Goal: Find contact information: Find contact information

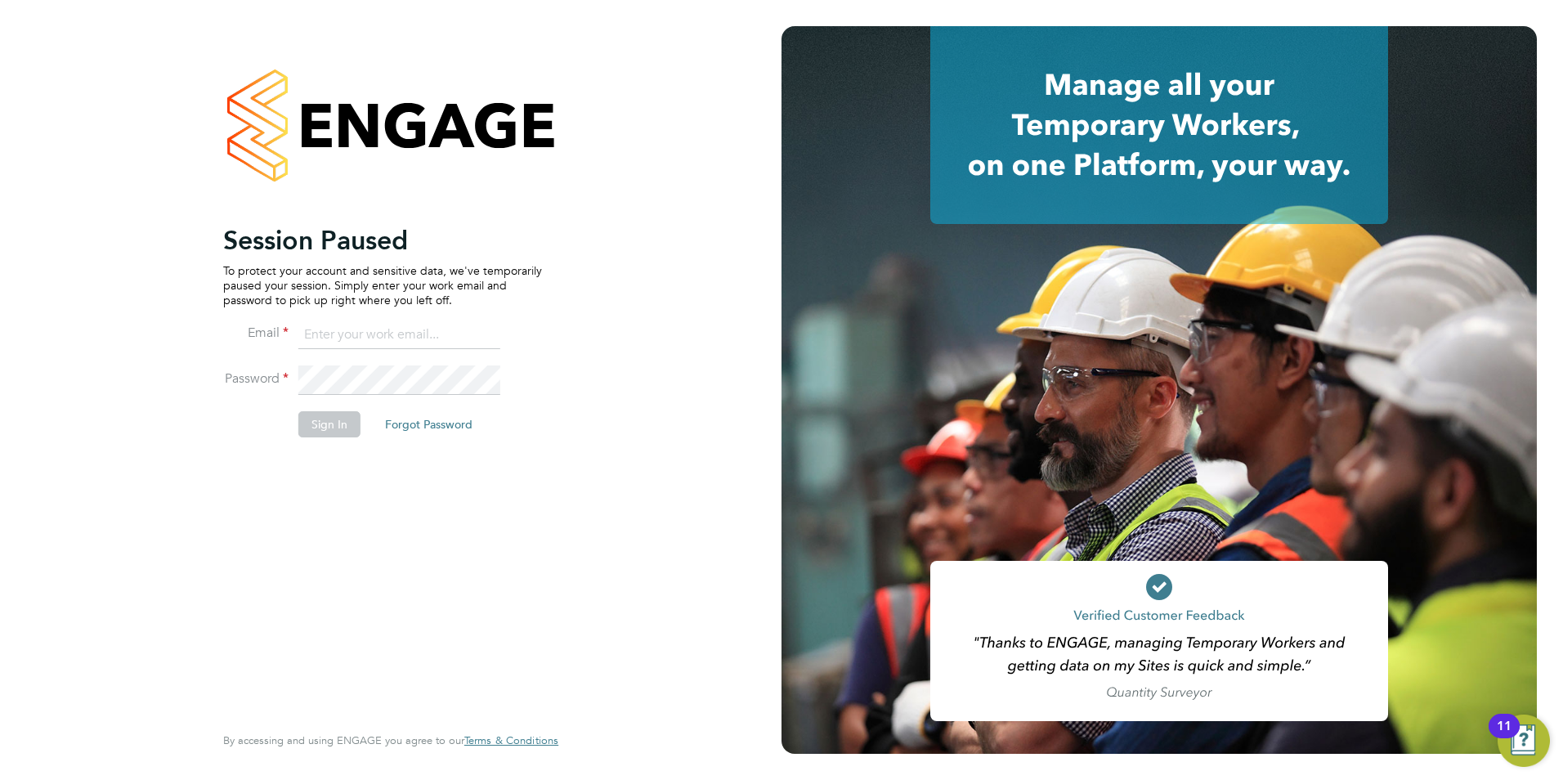
type input "harry.gelb@mclarenresourcing.co.uk"
click at [299, 421] on button "Sign In" at bounding box center [329, 424] width 62 height 26
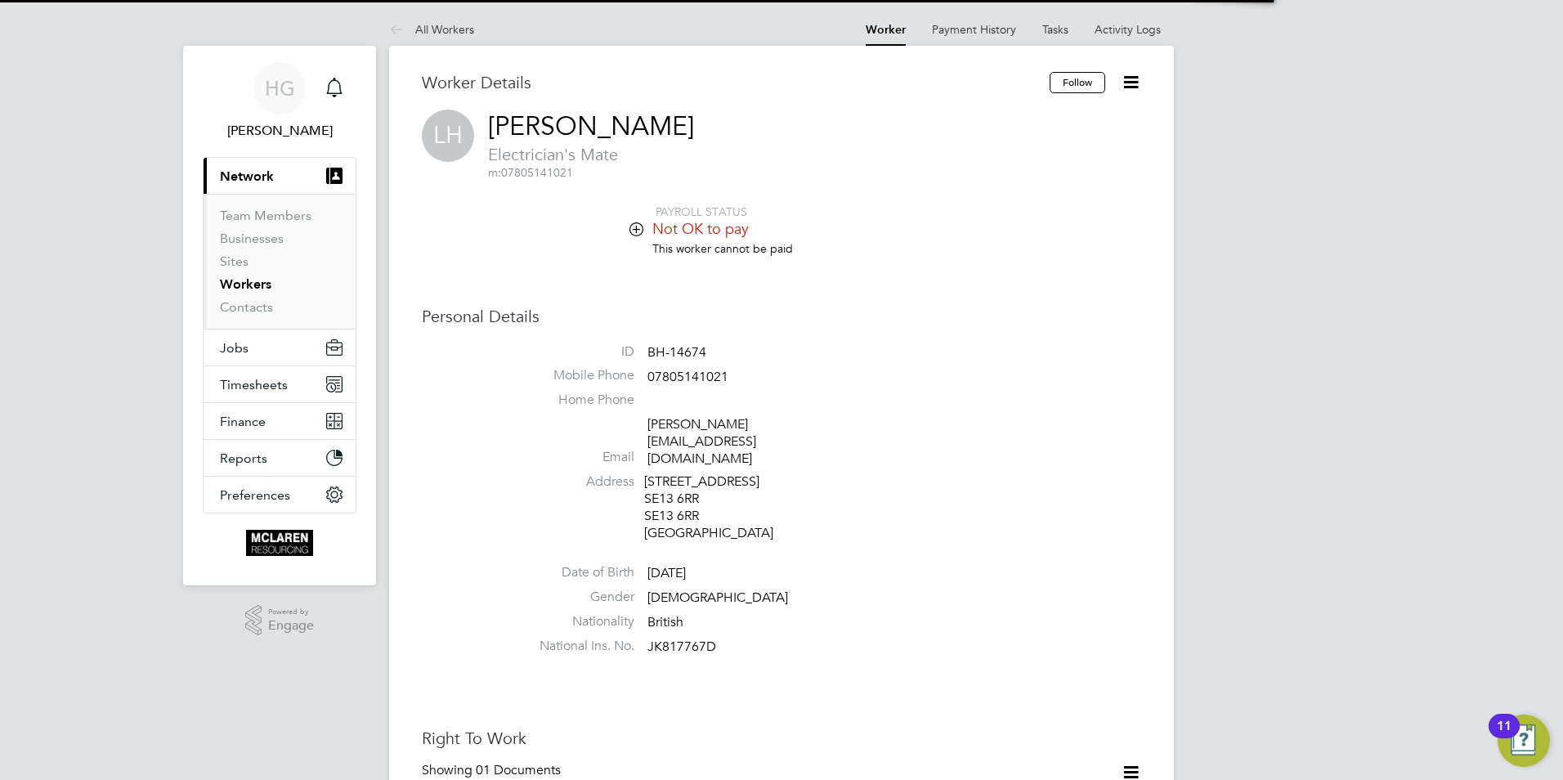
click at [273, 283] on li "Workers" at bounding box center [281, 287] width 123 height 23
click at [262, 284] on link "Workers" at bounding box center [245, 284] width 51 height 16
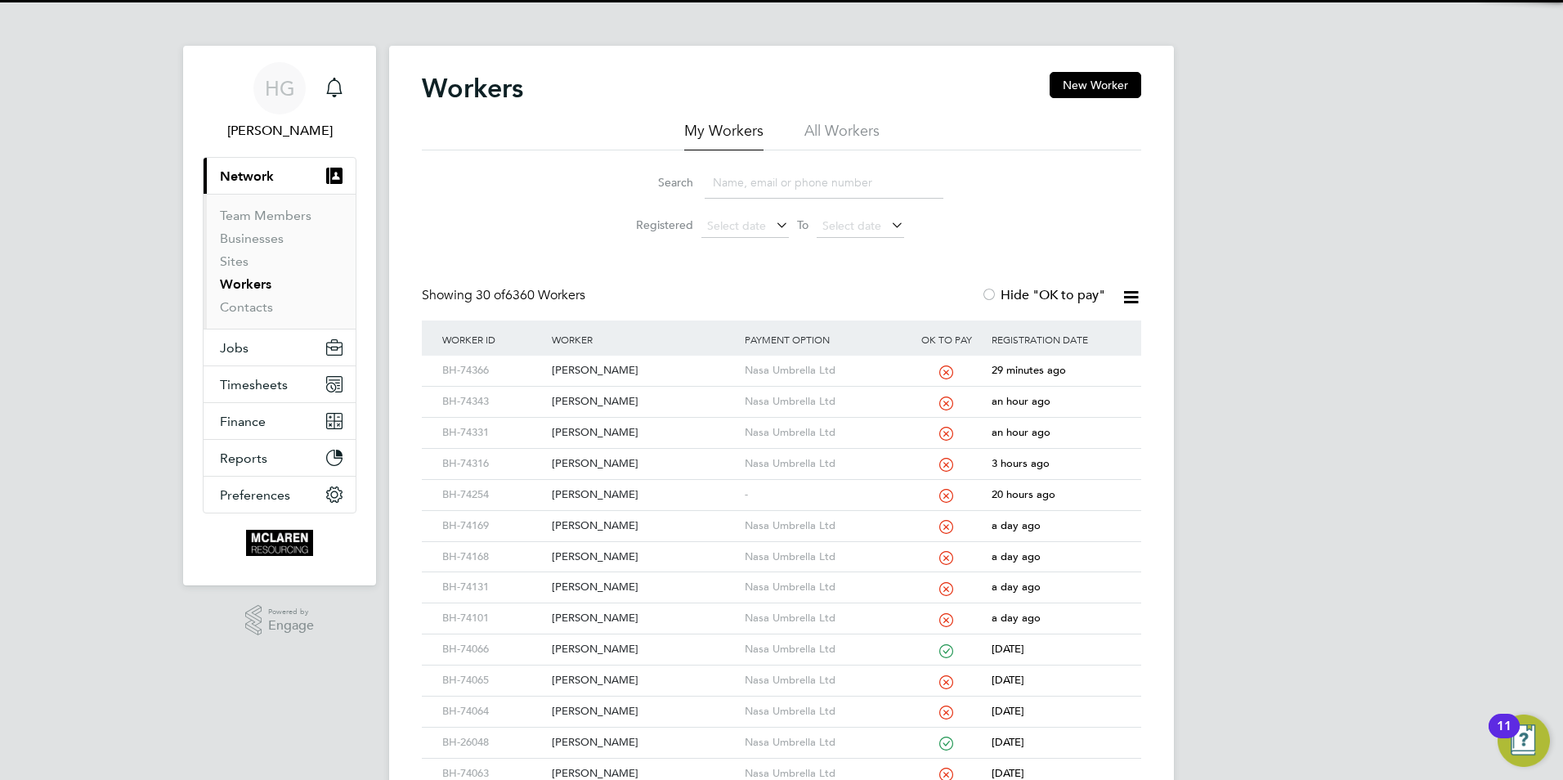
click at [762, 200] on li "Search" at bounding box center [781, 183] width 365 height 48
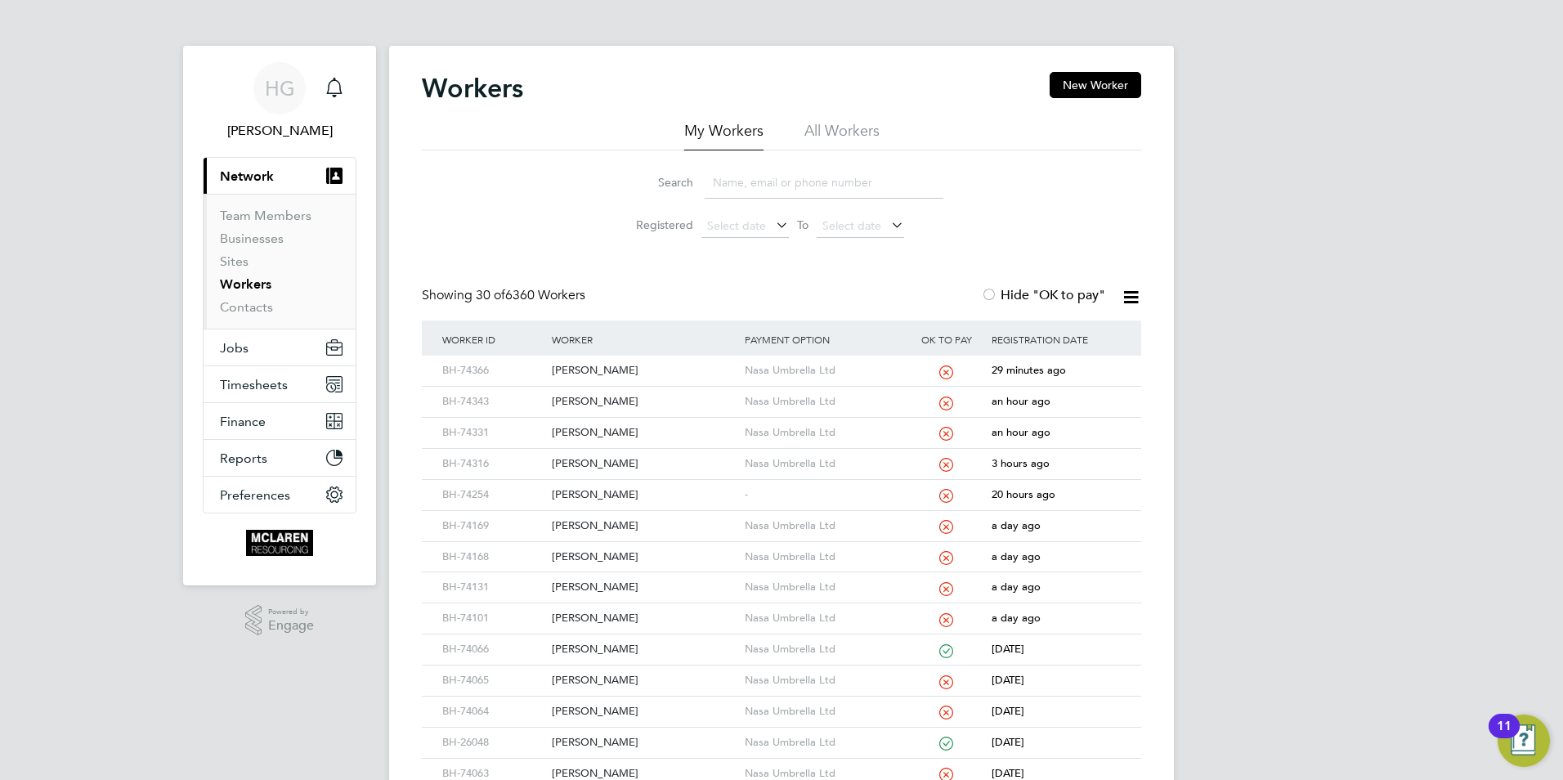
click at [759, 186] on input at bounding box center [824, 183] width 239 height 32
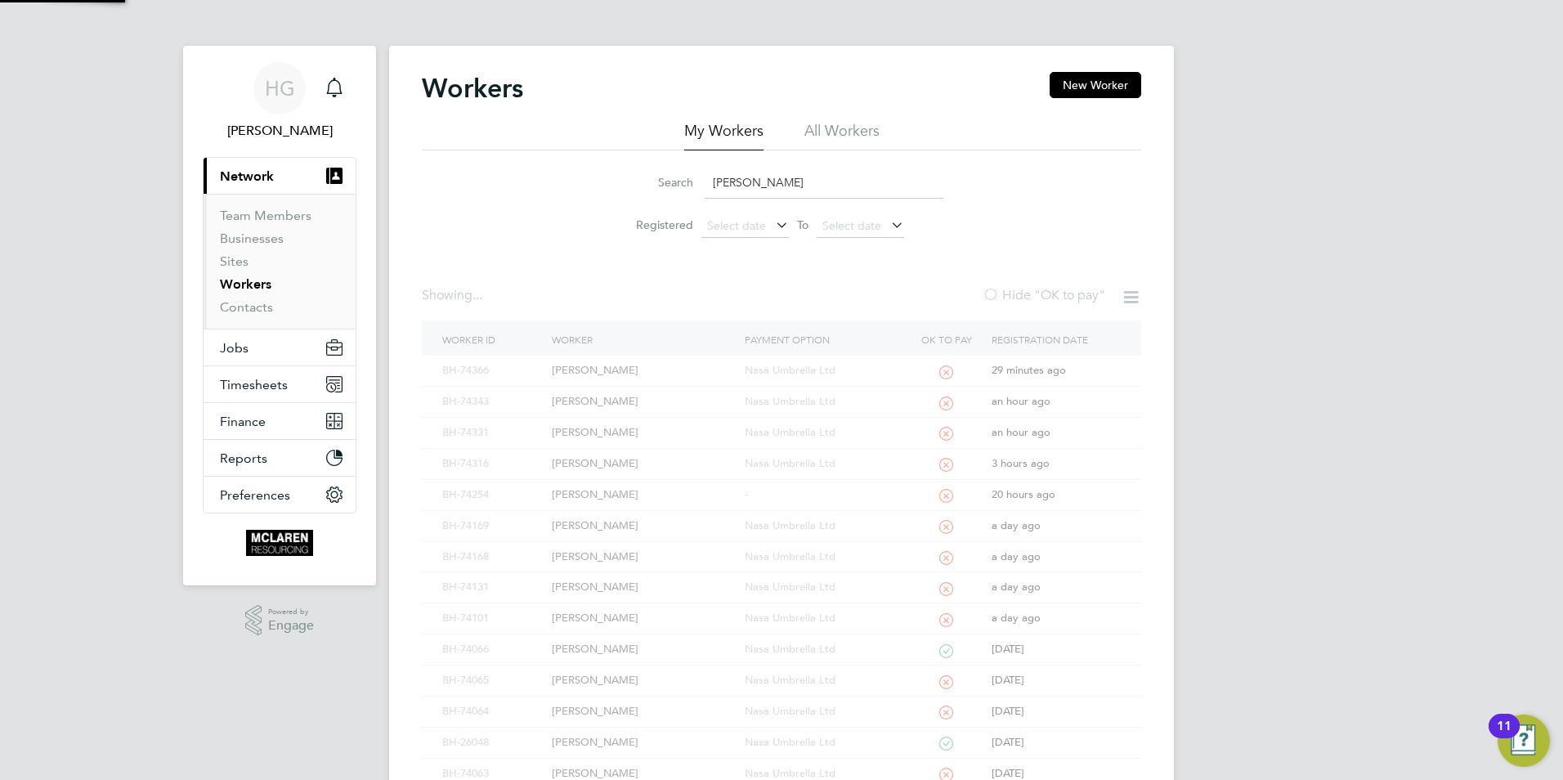
type input "leon hall"
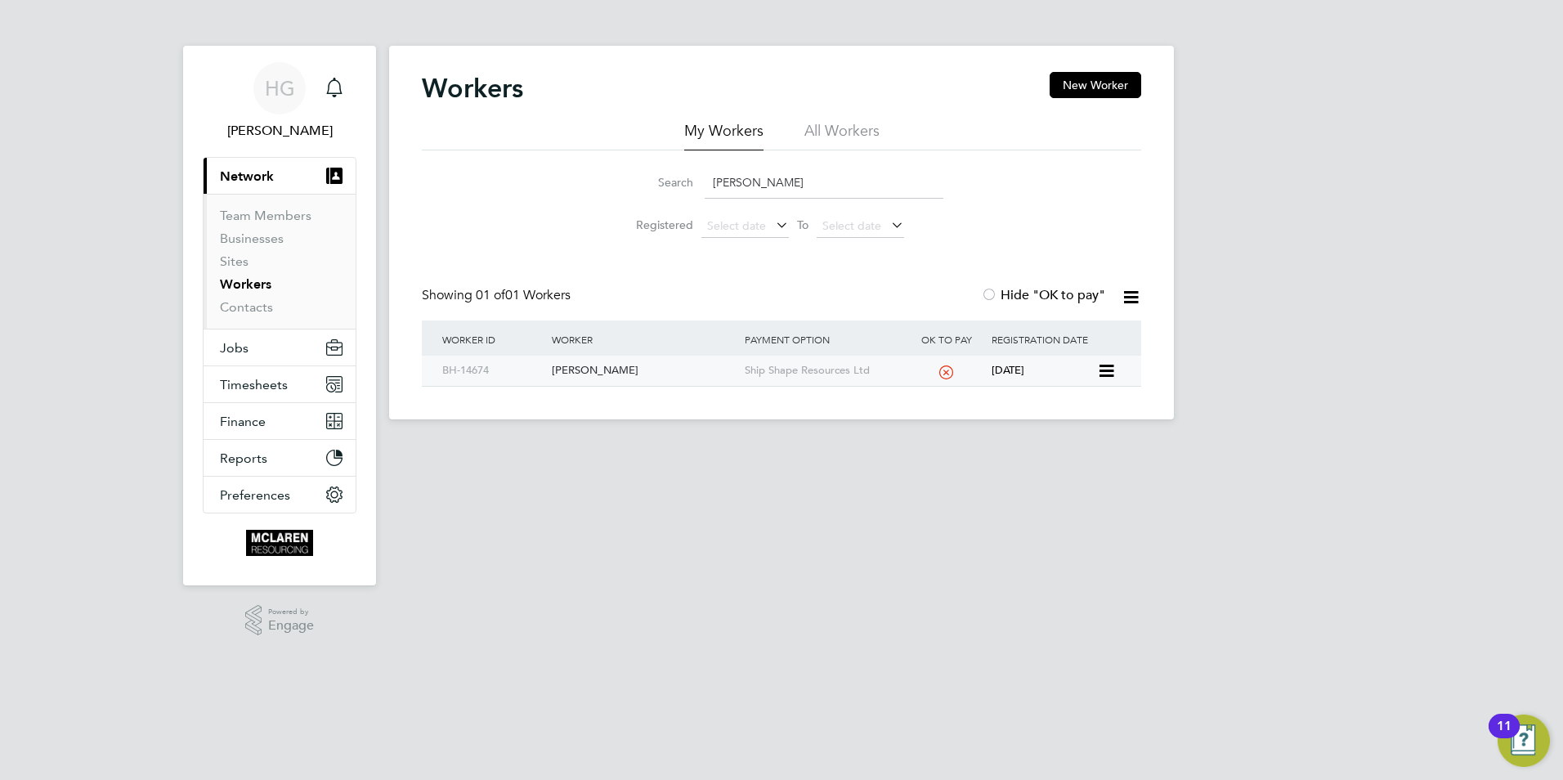
click at [633, 370] on div "[PERSON_NAME]" at bounding box center [644, 371] width 192 height 30
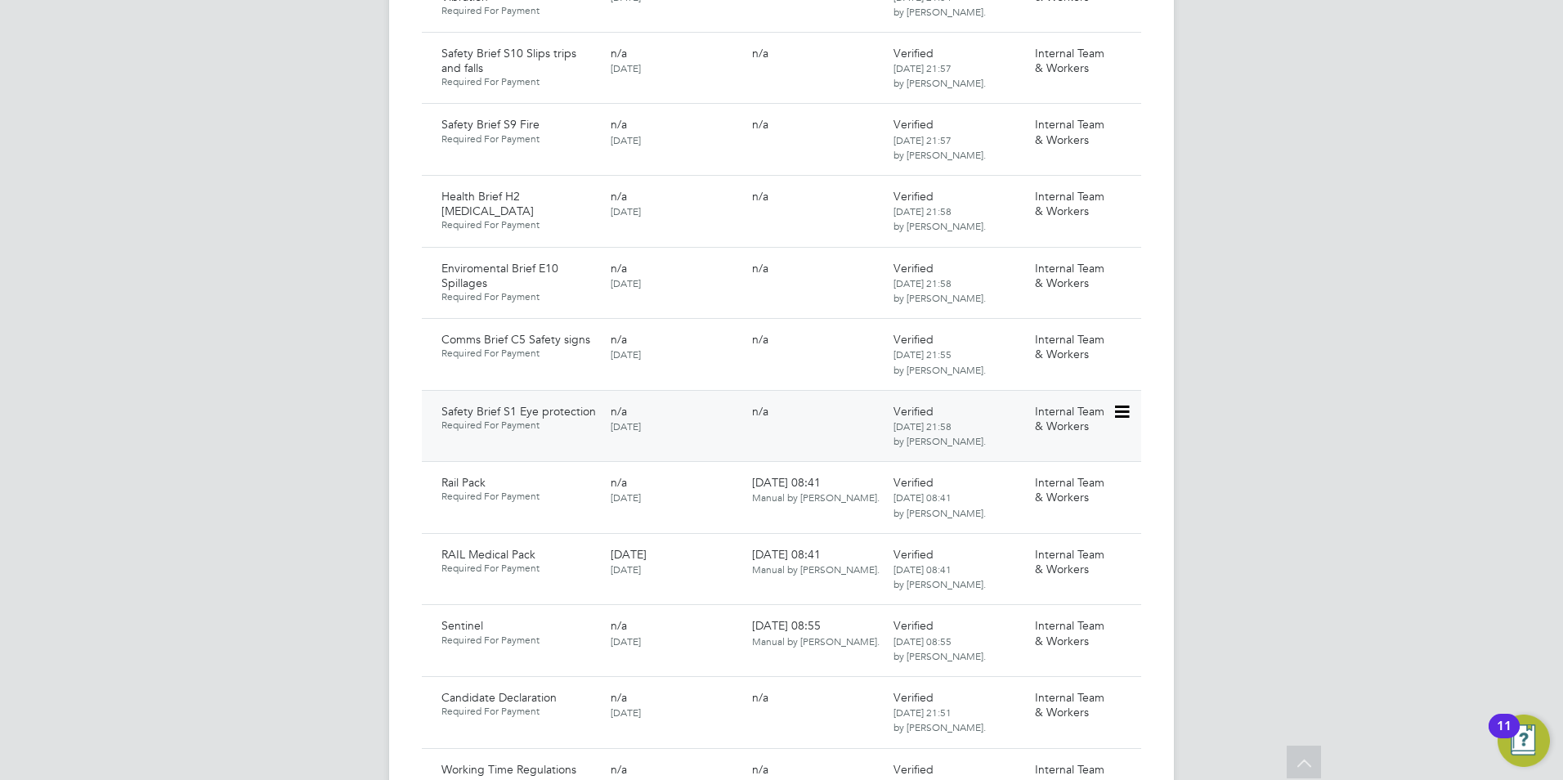
scroll to position [1635, 0]
click at [1121, 473] on icon at bounding box center [1120, 483] width 16 height 20
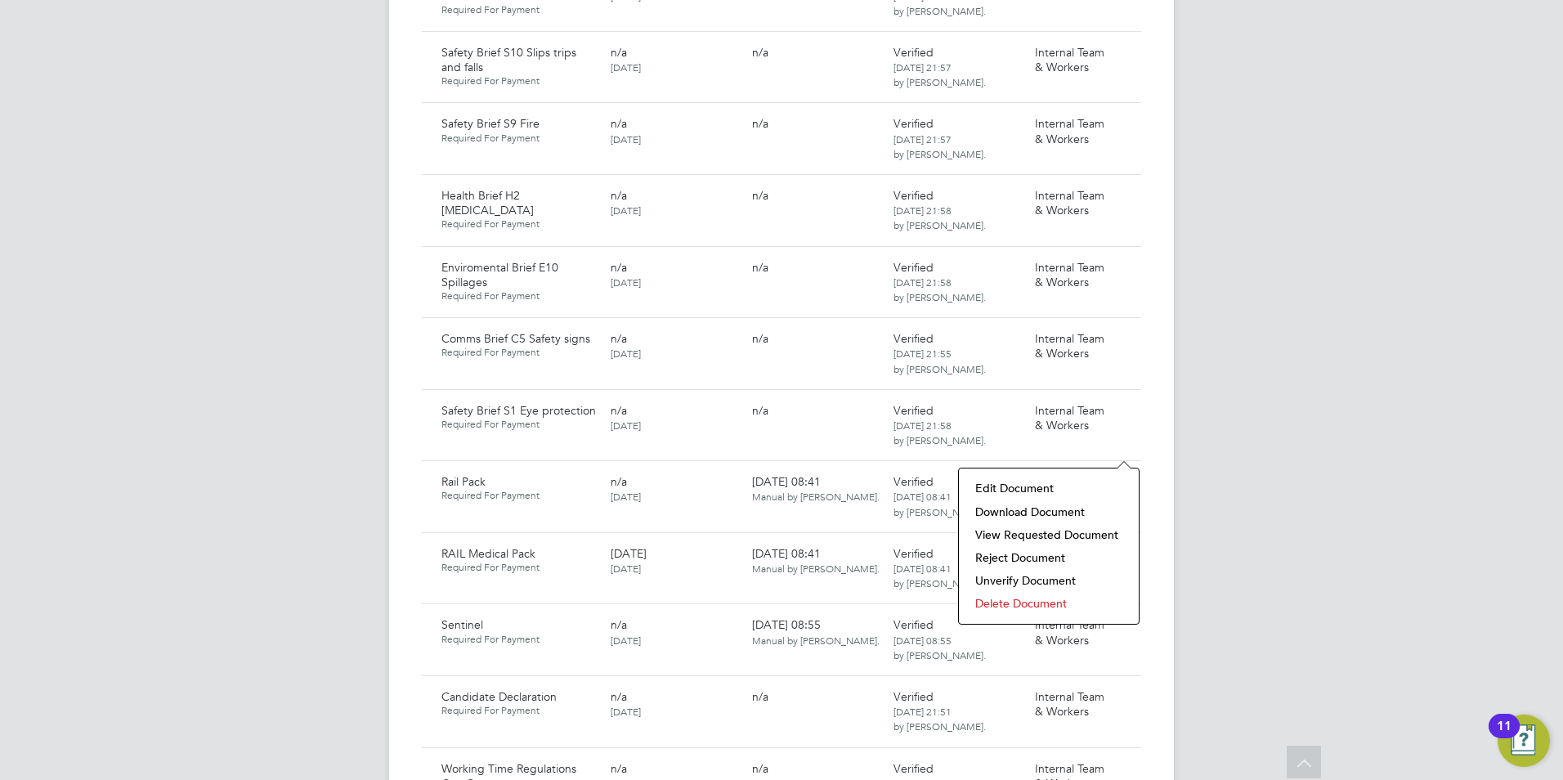
click at [1072, 511] on li "Download Document" at bounding box center [1048, 511] width 163 height 23
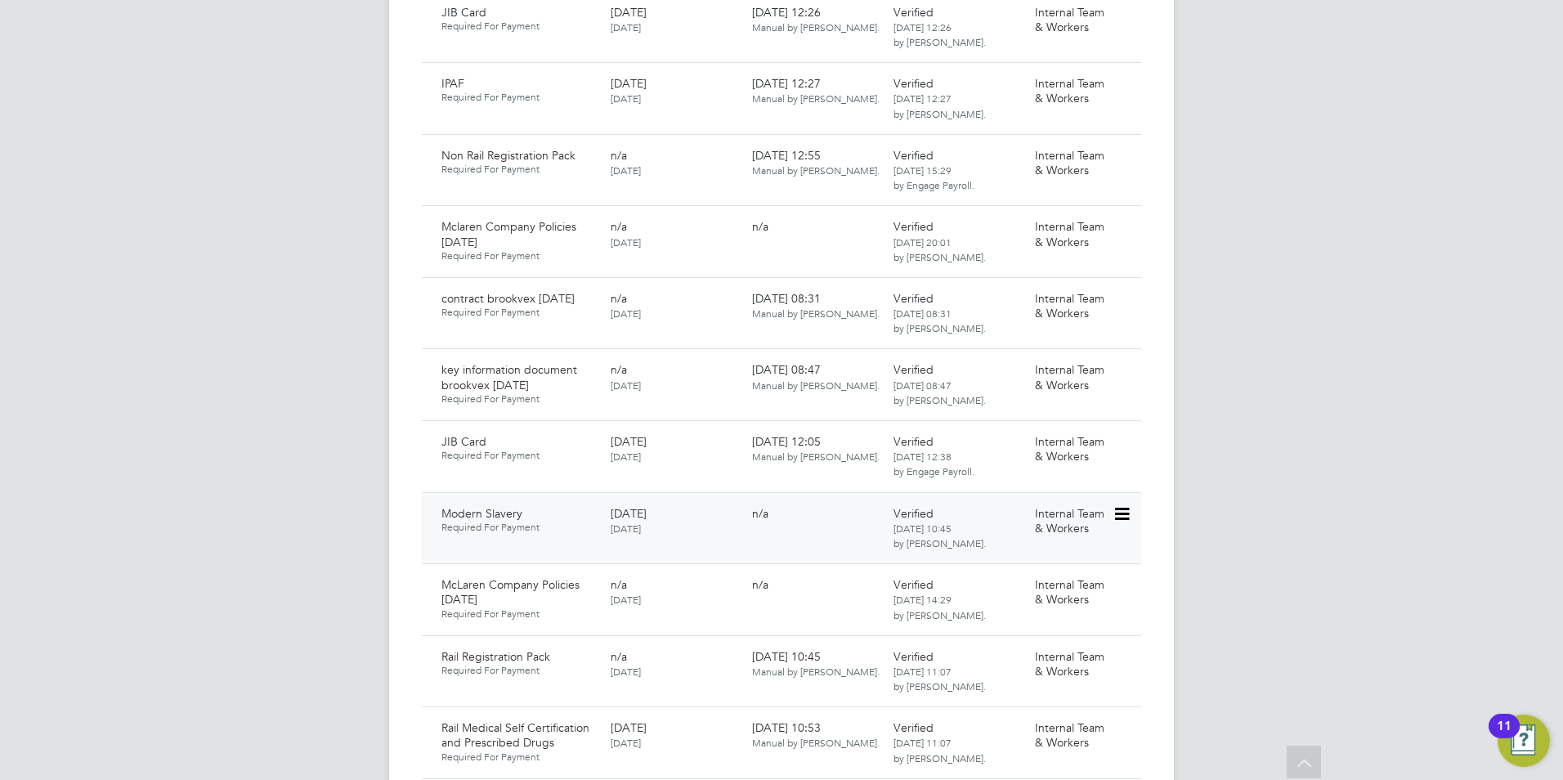
scroll to position [2616, 0]
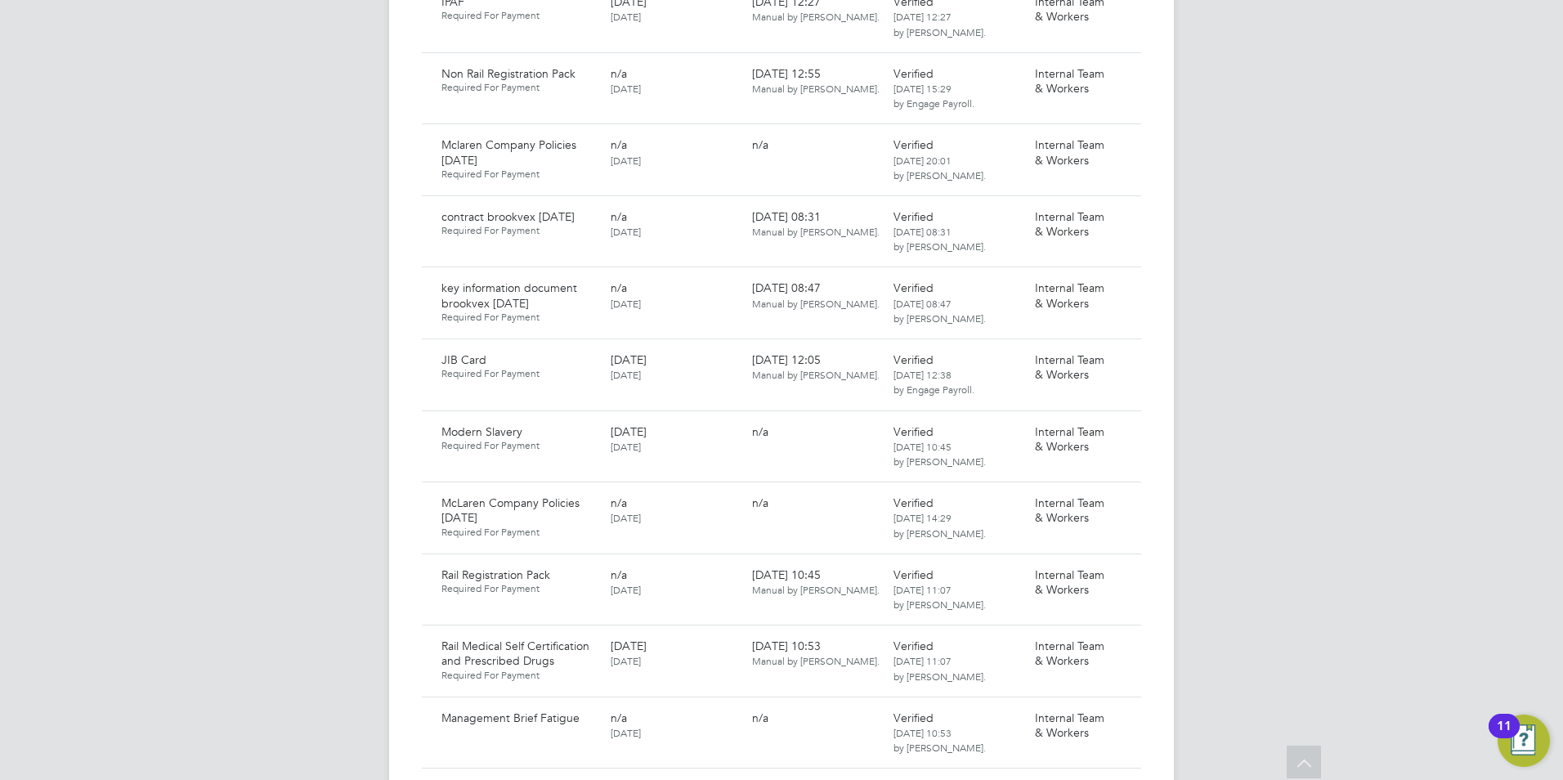
click at [1125, 566] on icon at bounding box center [1120, 576] width 16 height 20
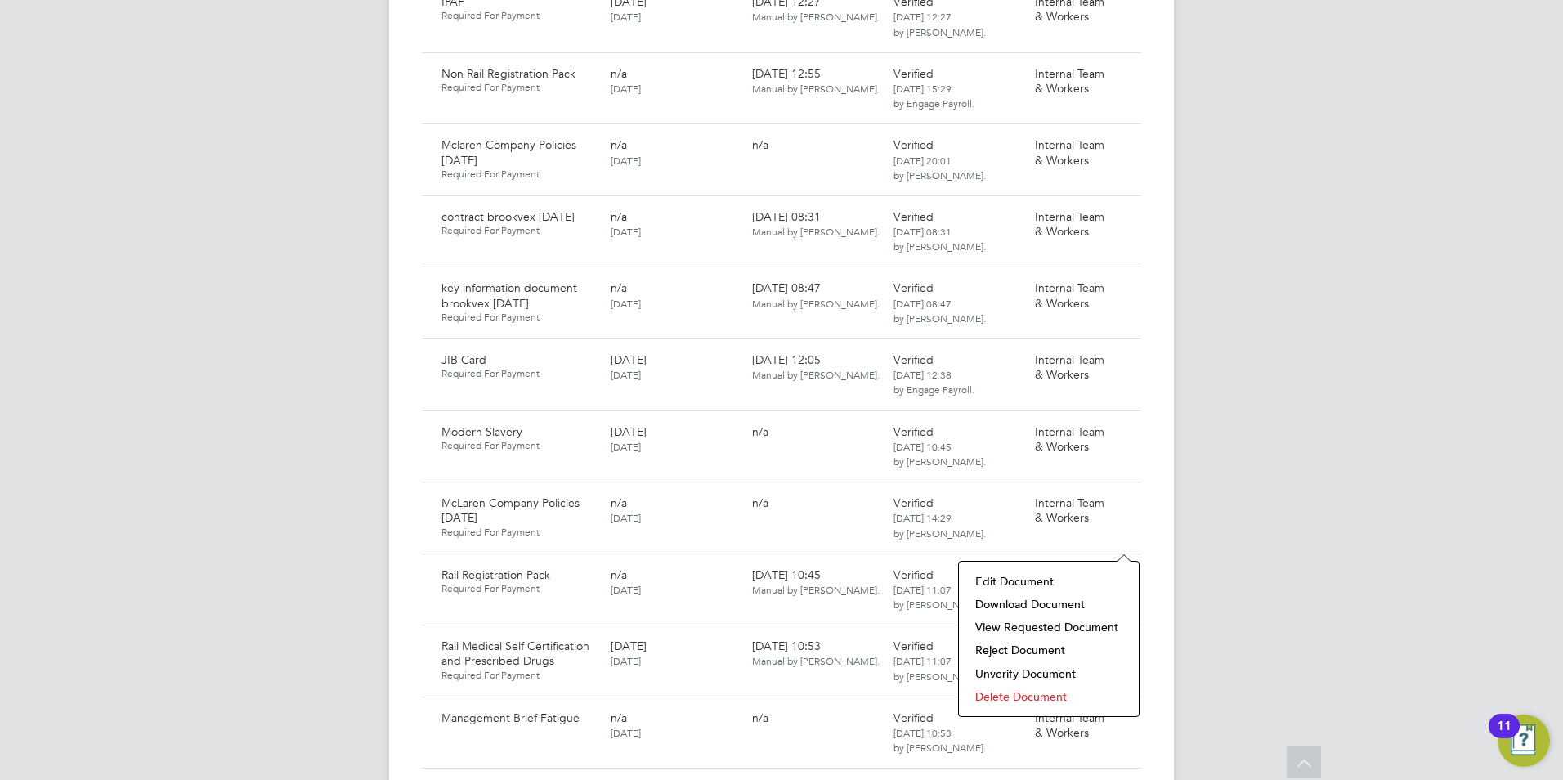
click at [1025, 598] on li "Download Document" at bounding box center [1048, 604] width 163 height 23
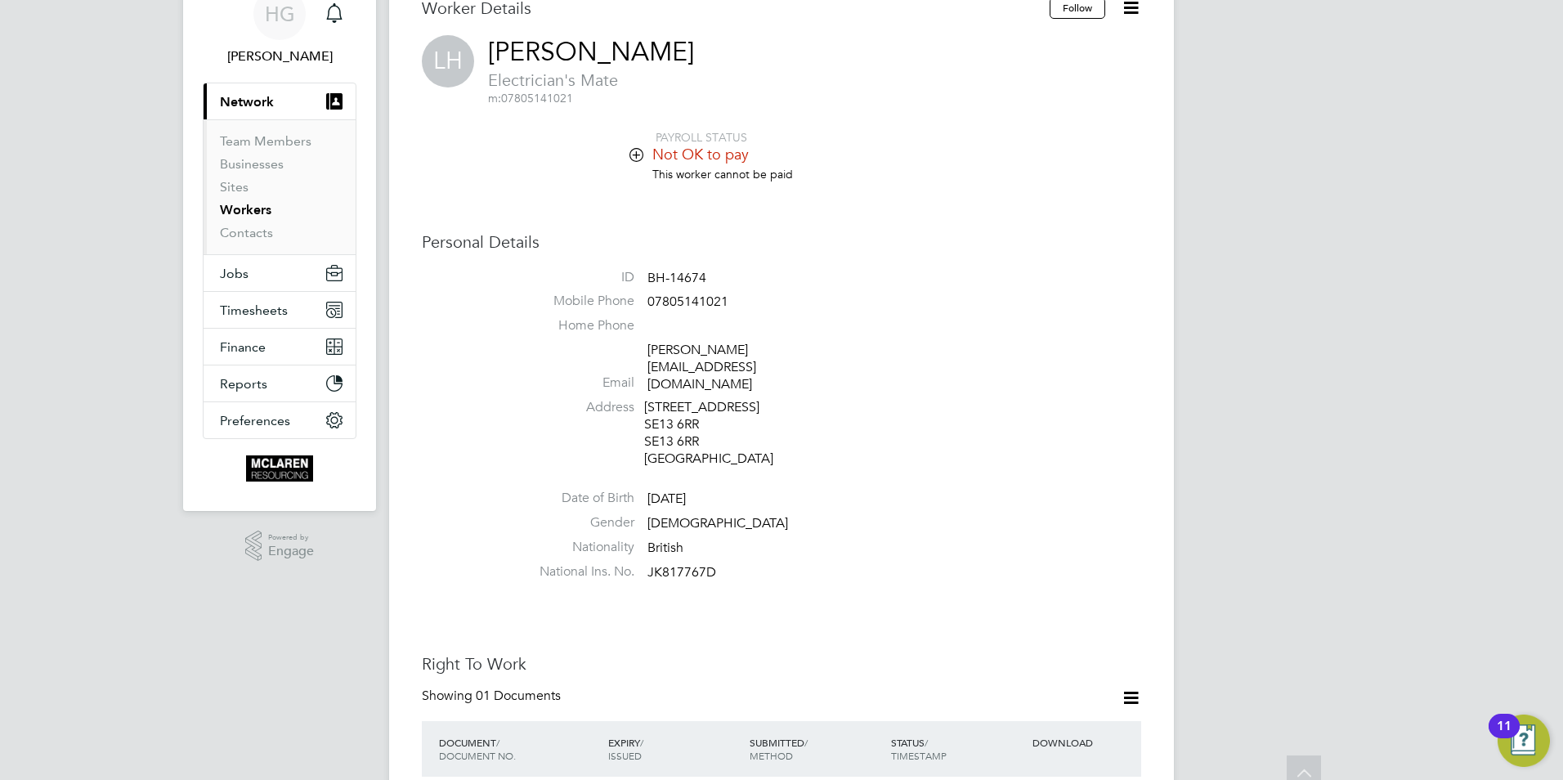
scroll to position [0, 0]
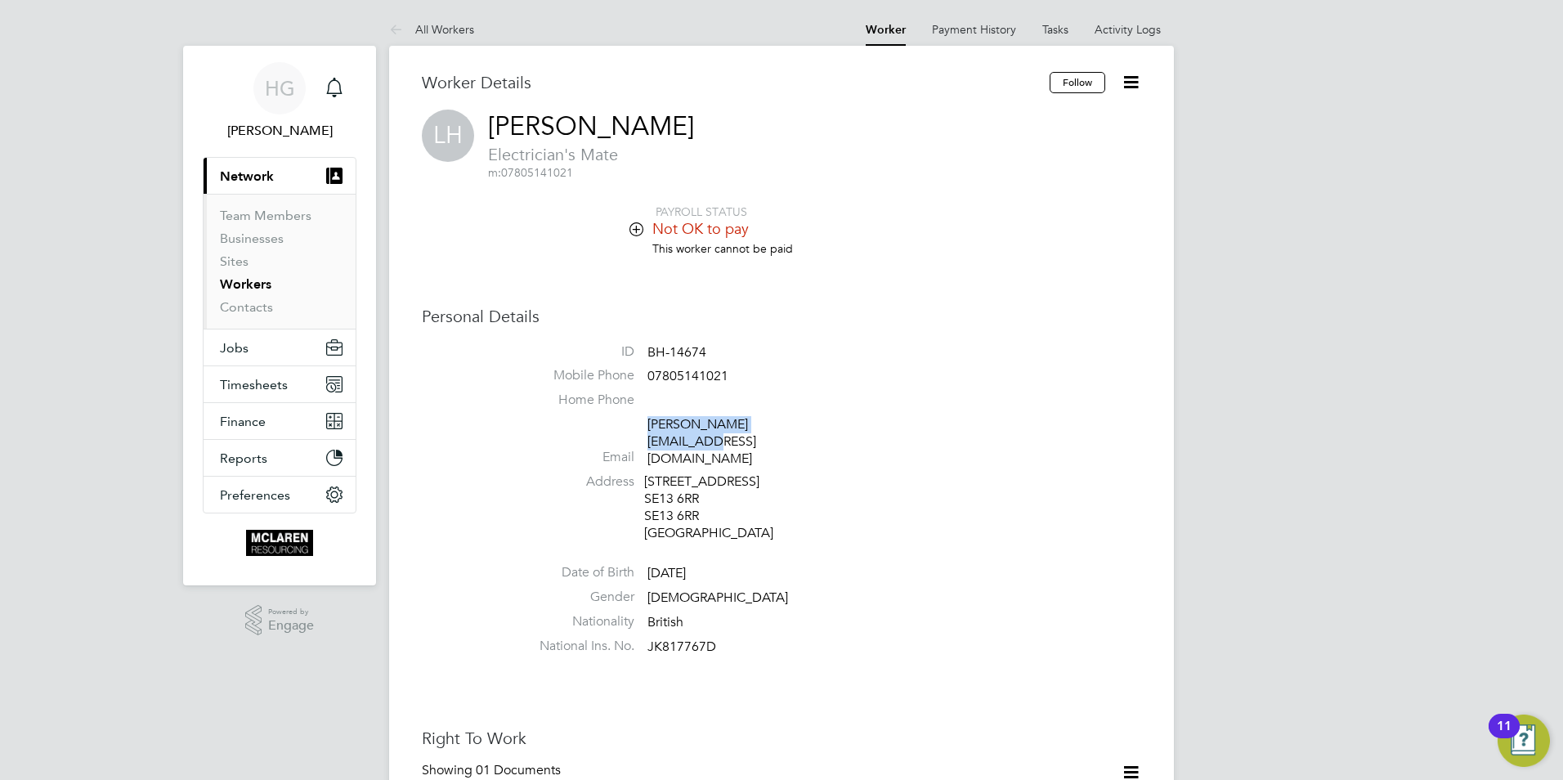
drag, startPoint x: 795, startPoint y: 426, endPoint x: 649, endPoint y: 424, distance: 146.3
click at [649, 424] on span "[PERSON_NAME][EMAIL_ADDRESS][DOMAIN_NAME]" at bounding box center [724, 441] width 155 height 51
copy link "[PERSON_NAME][EMAIL_ADDRESS][DOMAIN_NAME]"
drag, startPoint x: 728, startPoint y: 378, endPoint x: 641, endPoint y: 372, distance: 87.7
click at [641, 372] on li "Mobile Phone [PHONE_NUMBER]" at bounding box center [830, 379] width 621 height 25
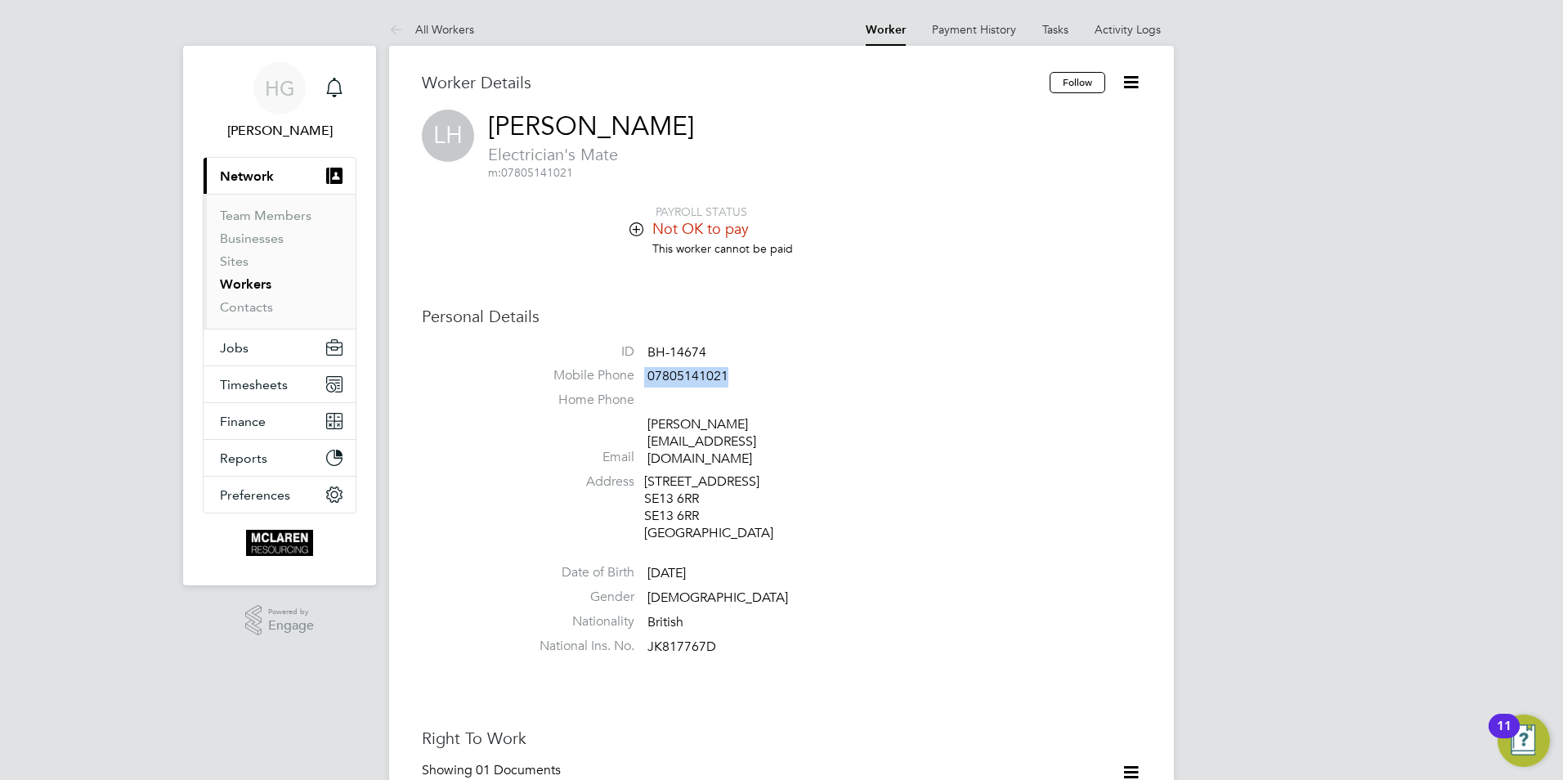
copy li "07805141021"
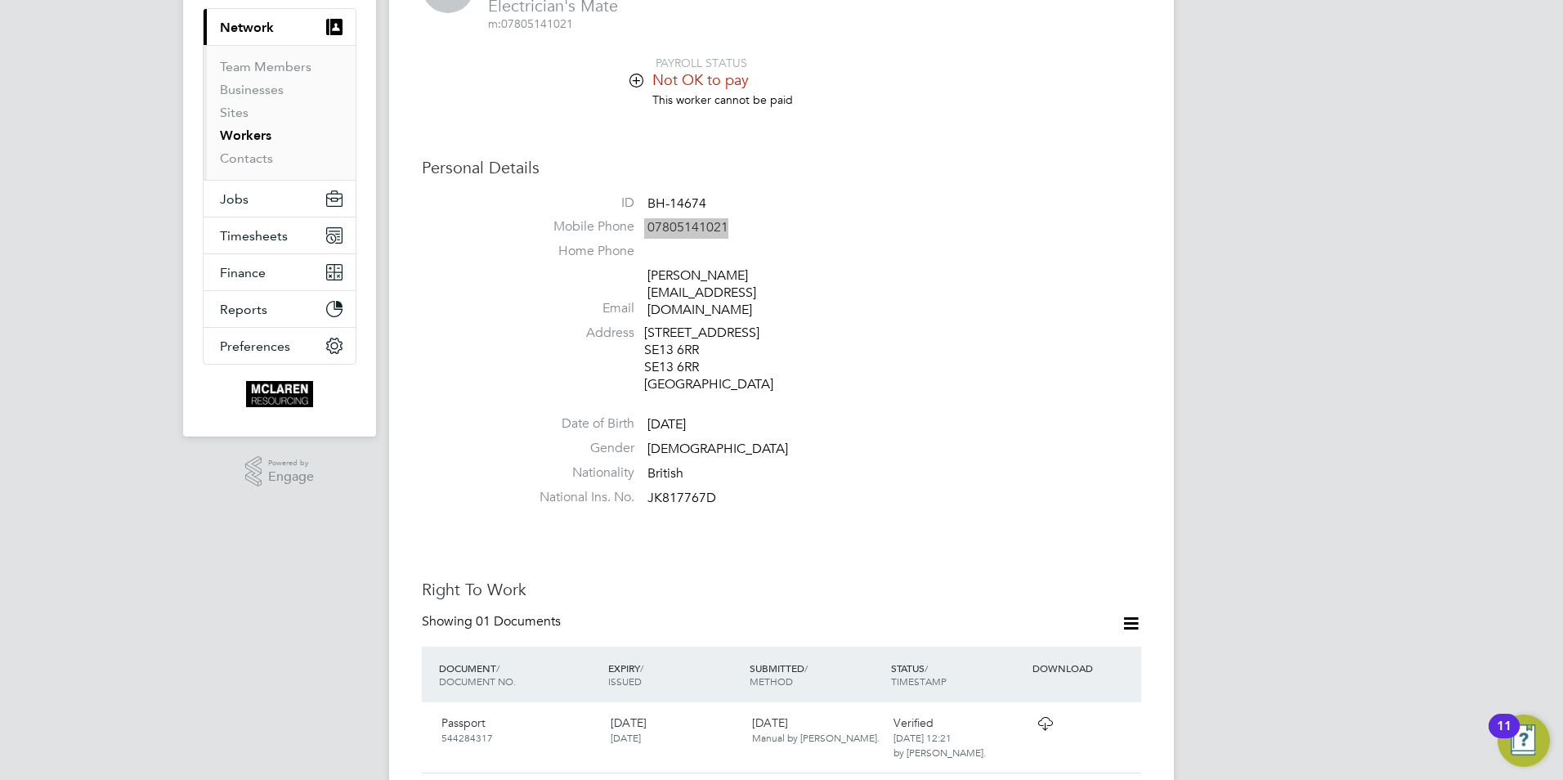
scroll to position [572, 0]
